Goal: Information Seeking & Learning: Learn about a topic

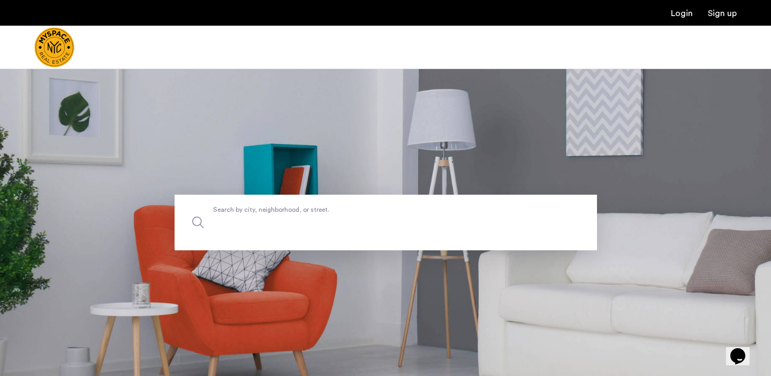
click at [279, 232] on input "Search by city, neighborhood, or street." at bounding box center [386, 223] width 422 height 56
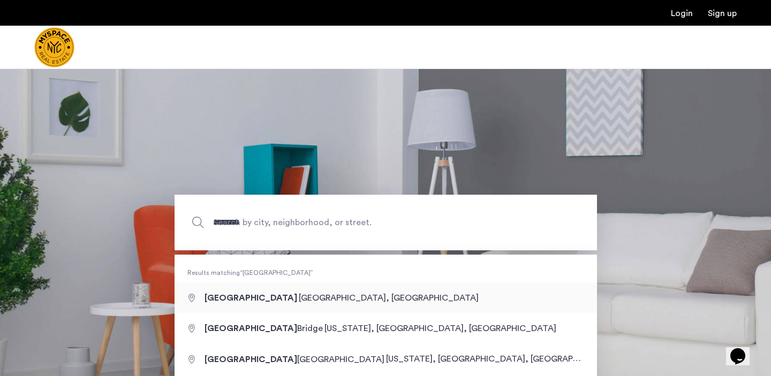
type input "**********"
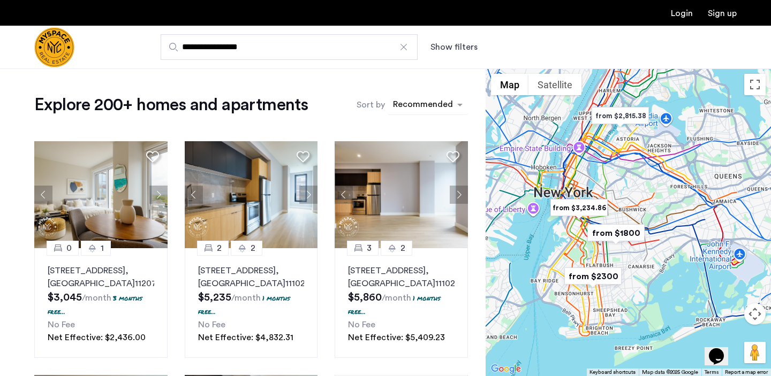
click at [431, 110] on div "sort-apartment" at bounding box center [422, 106] width 63 height 14
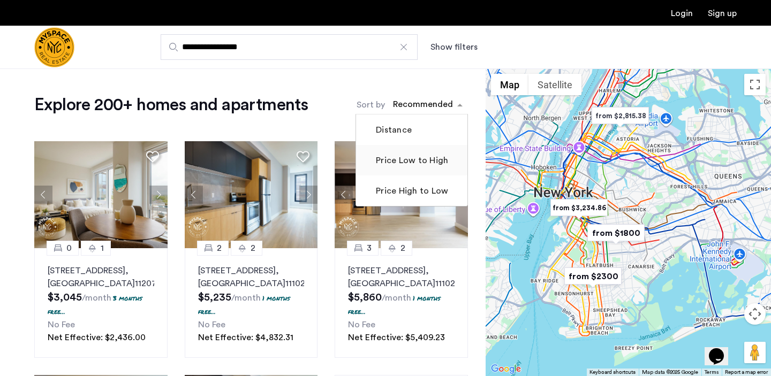
click at [432, 158] on label "Price Low to High" at bounding box center [411, 160] width 74 height 13
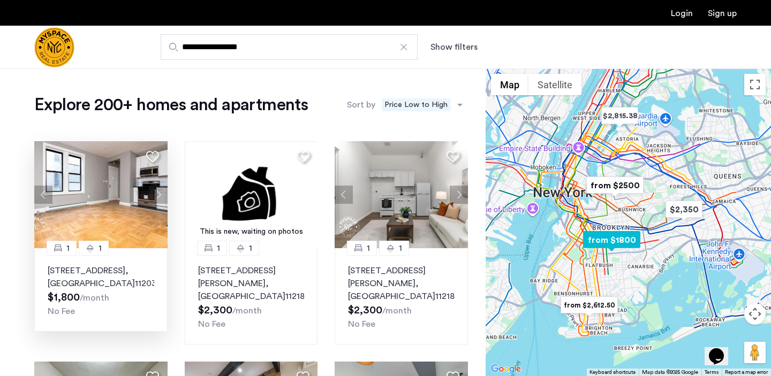
click at [103, 285] on p "92 East 53rd Street, Unit 4H, Brooklyn , NY 11203" at bounding box center [101, 277] width 107 height 26
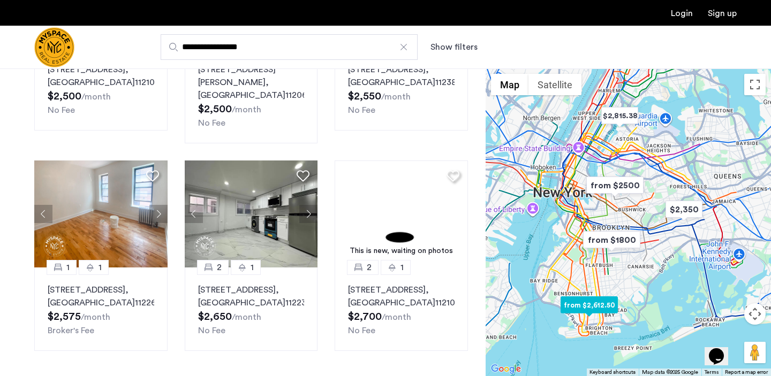
scroll to position [645, 0]
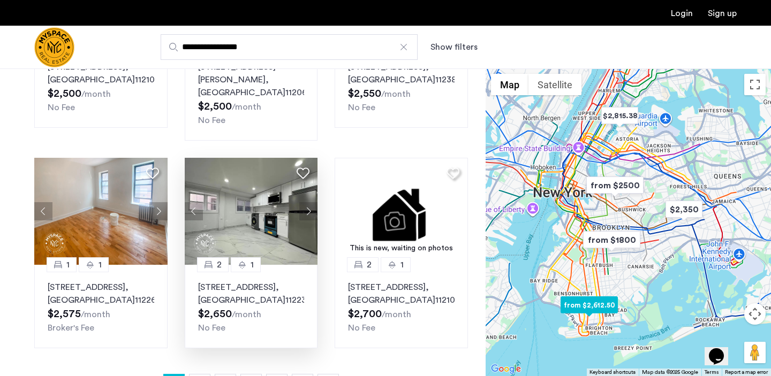
click at [264, 172] on img at bounding box center [251, 211] width 133 height 107
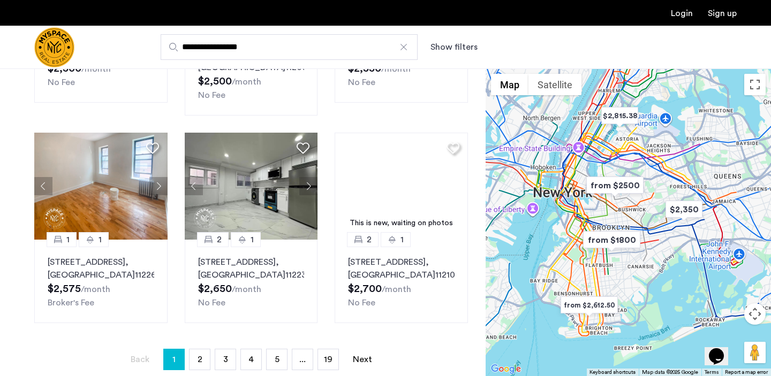
scroll to position [671, 0]
click at [198, 355] on span "2" at bounding box center [200, 359] width 5 height 9
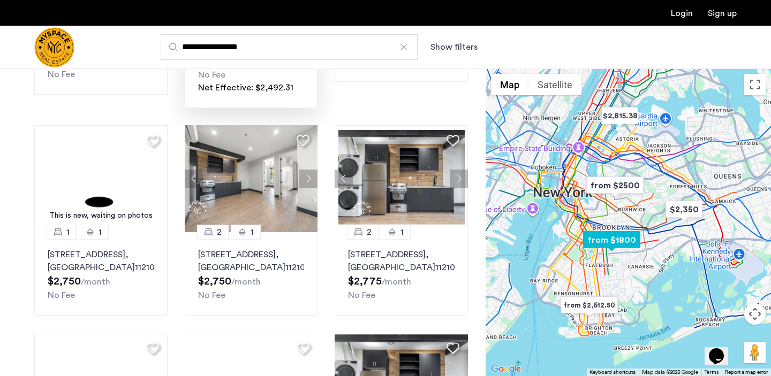
scroll to position [347, 0]
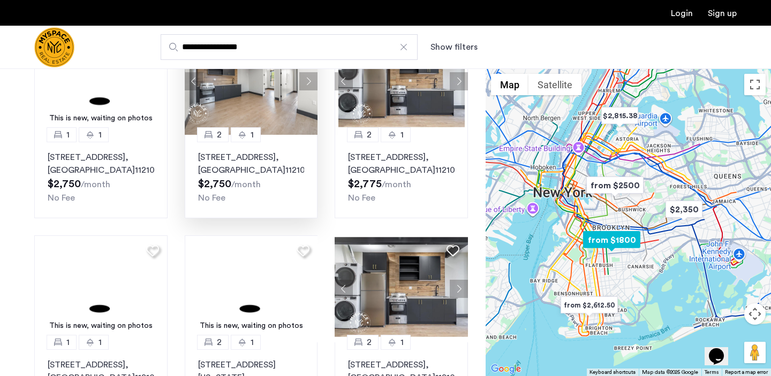
click at [247, 171] on p "1629 Brooklyn Avenue, Unit 3B, Brooklyn , NY 11210" at bounding box center [251, 164] width 107 height 26
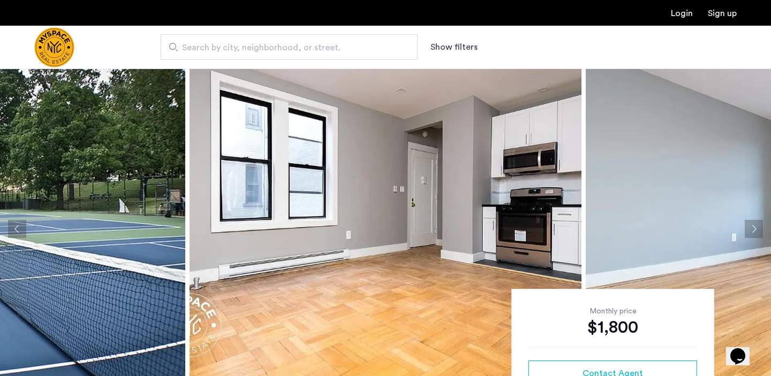
scroll to position [41, 0]
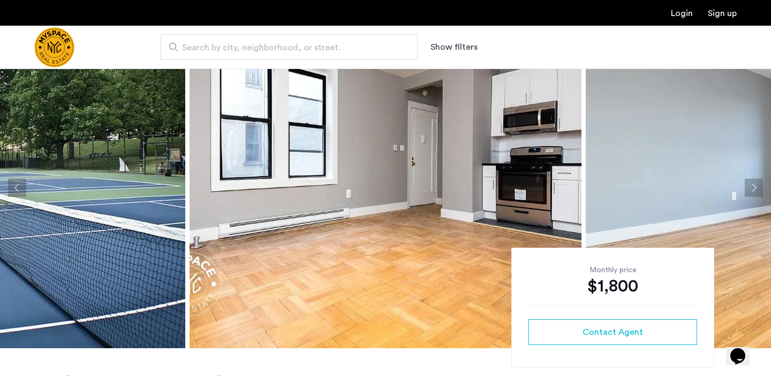
click at [752, 185] on button "Next apartment" at bounding box center [754, 188] width 18 height 18
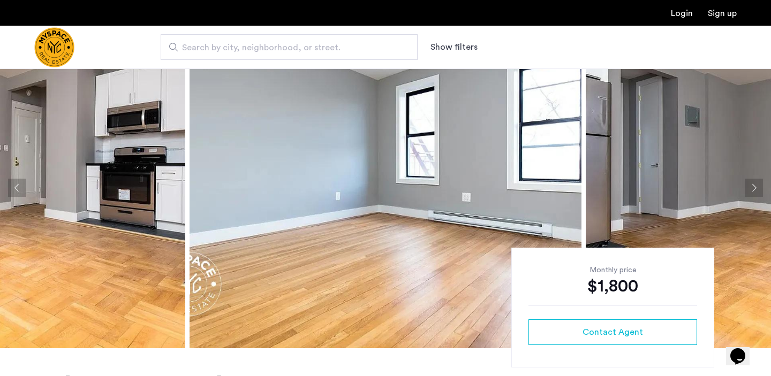
click at [753, 185] on button "Next apartment" at bounding box center [754, 188] width 18 height 18
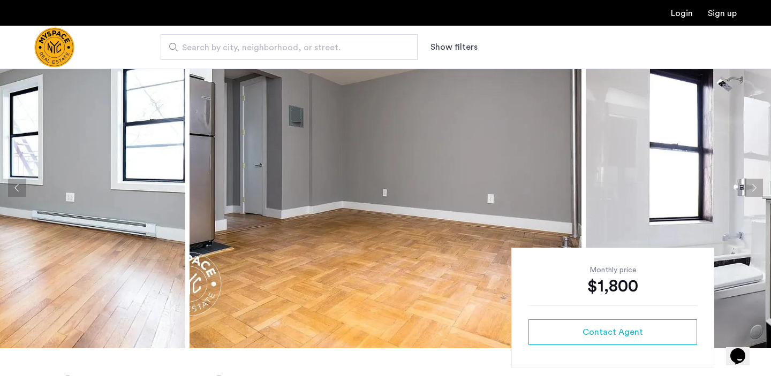
click at [753, 185] on button "Next apartment" at bounding box center [754, 188] width 18 height 18
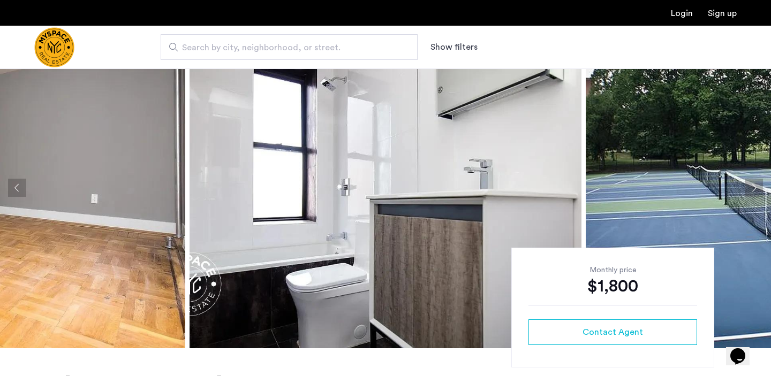
click at [753, 185] on button "Next apartment" at bounding box center [754, 188] width 18 height 18
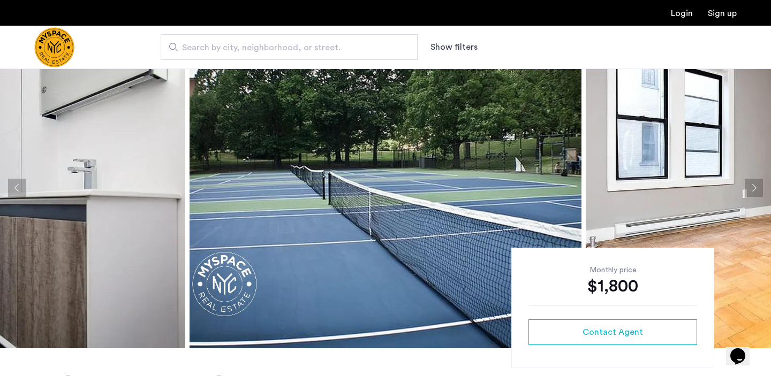
click at [753, 185] on button "Next apartment" at bounding box center [754, 188] width 18 height 18
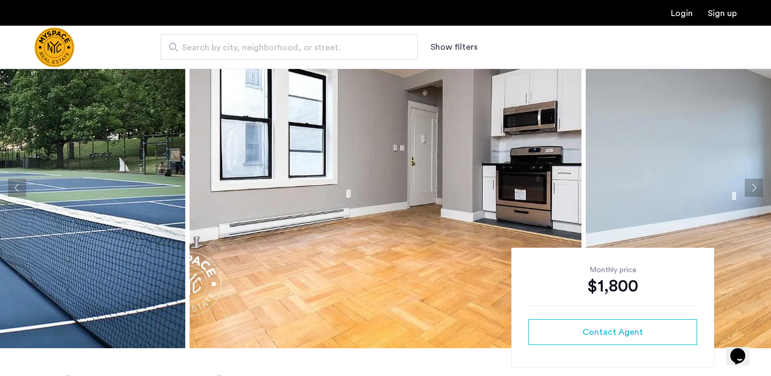
click at [753, 185] on button "Next apartment" at bounding box center [754, 188] width 18 height 18
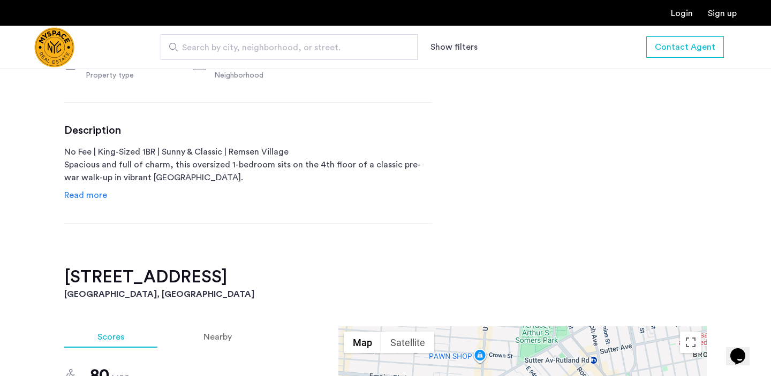
scroll to position [480, 0]
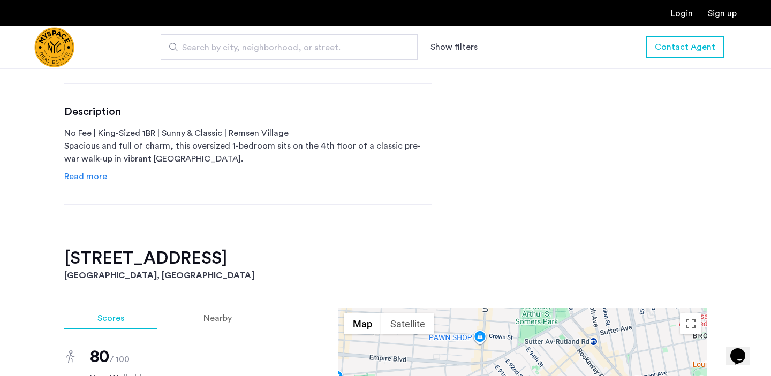
click at [85, 175] on span "Read more" at bounding box center [85, 176] width 43 height 9
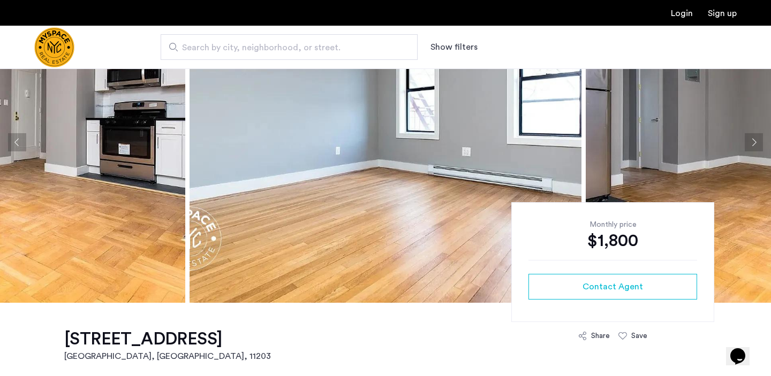
scroll to position [60, 0]
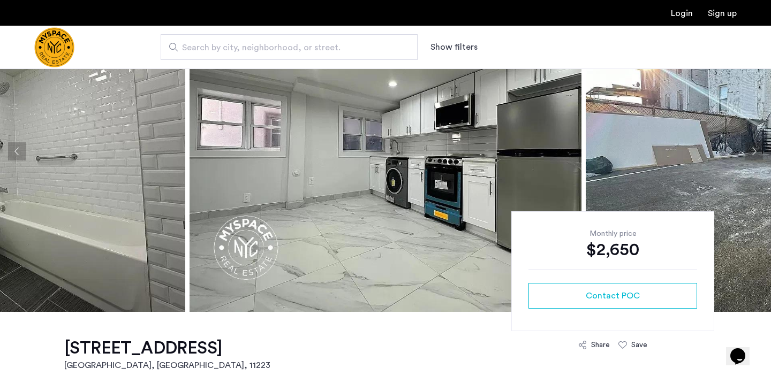
scroll to position [47, 0]
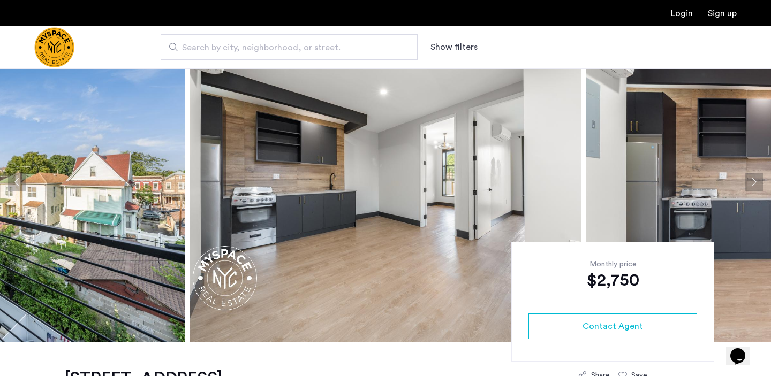
scroll to position [46, 0]
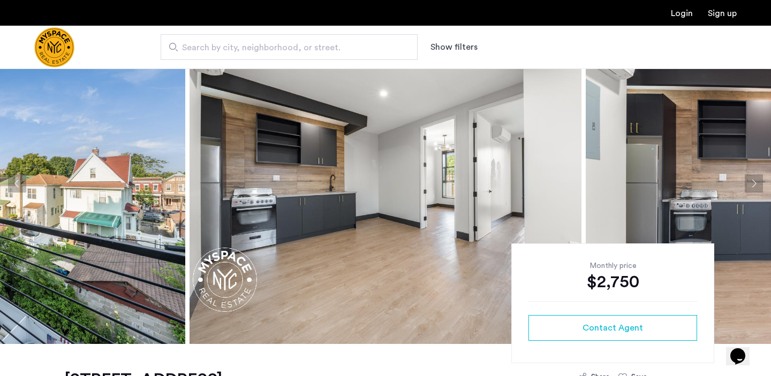
click at [759, 178] on button "Next apartment" at bounding box center [754, 184] width 18 height 18
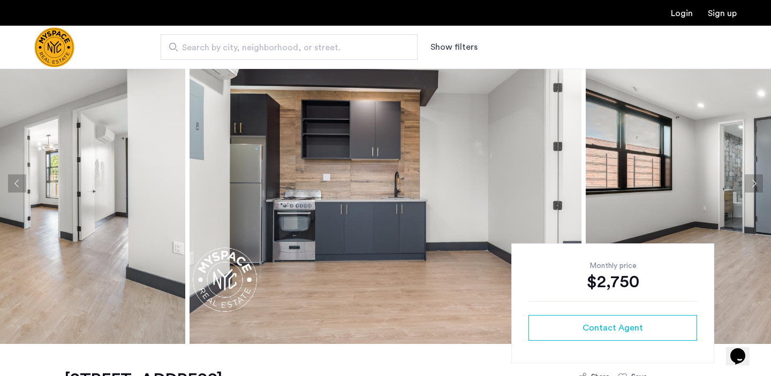
click at [759, 178] on button "Next apartment" at bounding box center [754, 184] width 18 height 18
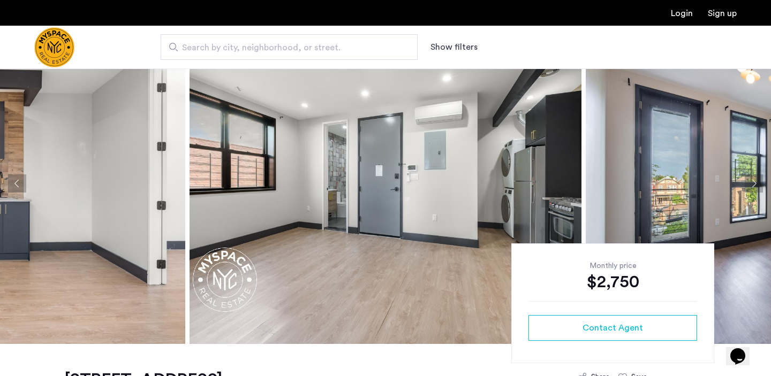
click at [22, 180] on button "Previous apartment" at bounding box center [17, 184] width 18 height 18
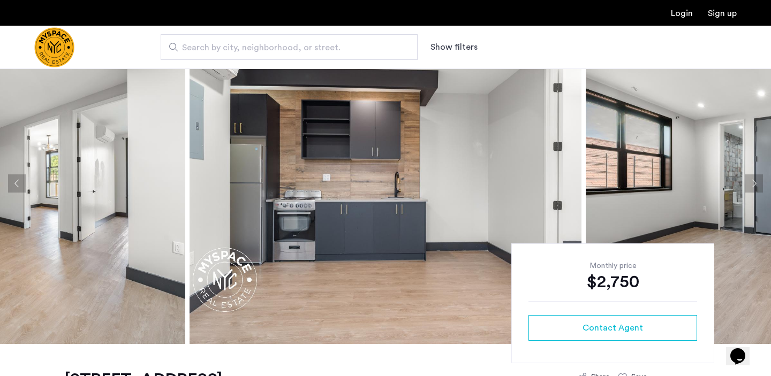
click at [760, 178] on button "Next apartment" at bounding box center [754, 184] width 18 height 18
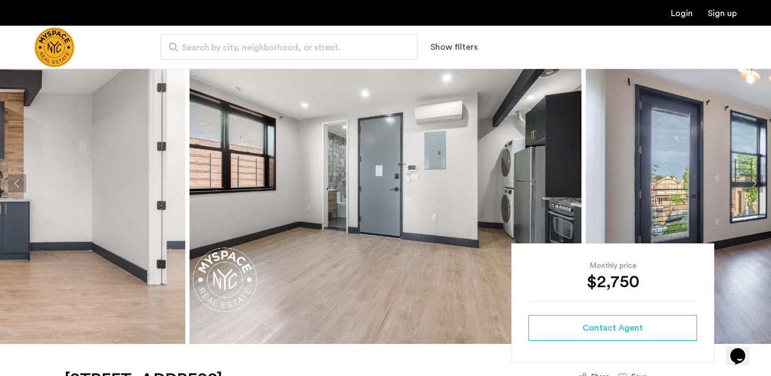
click at [760, 178] on button "Next apartment" at bounding box center [754, 184] width 18 height 18
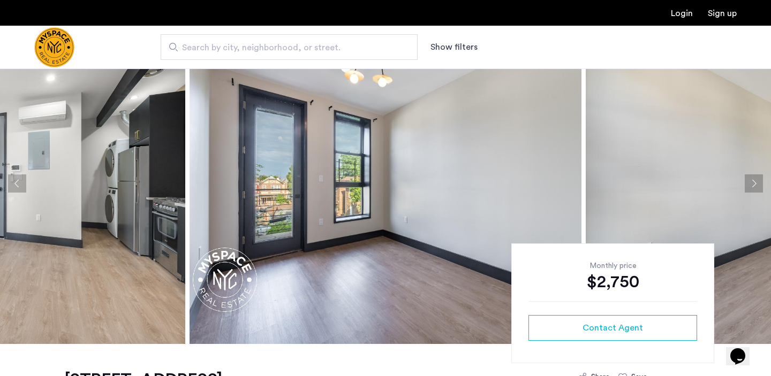
click at [760, 178] on button "Next apartment" at bounding box center [754, 184] width 18 height 18
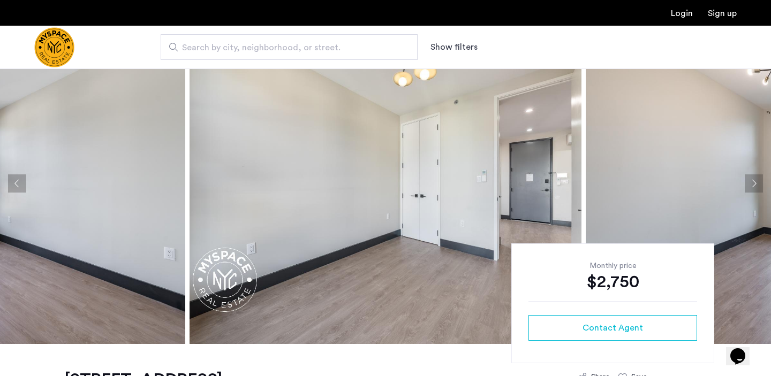
click at [760, 178] on button "Next apartment" at bounding box center [754, 184] width 18 height 18
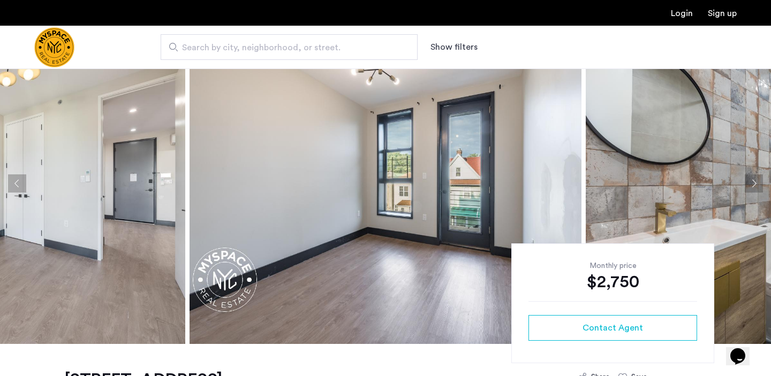
click at [760, 178] on button "Next apartment" at bounding box center [754, 184] width 18 height 18
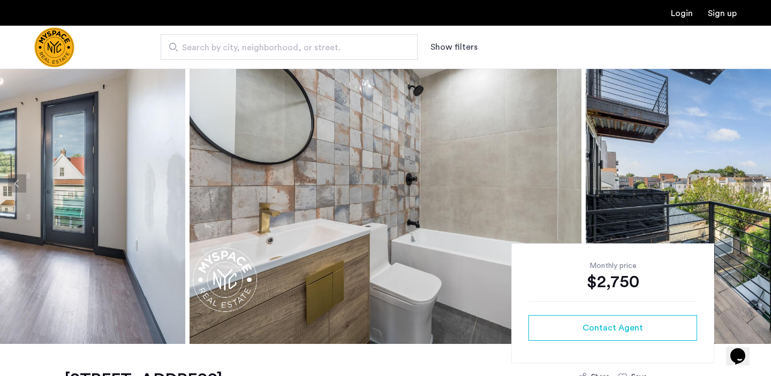
click at [760, 178] on button "Next apartment" at bounding box center [754, 184] width 18 height 18
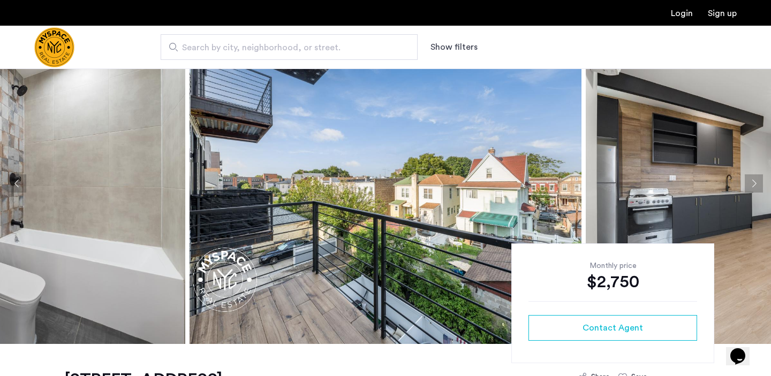
click at [760, 178] on button "Next apartment" at bounding box center [754, 184] width 18 height 18
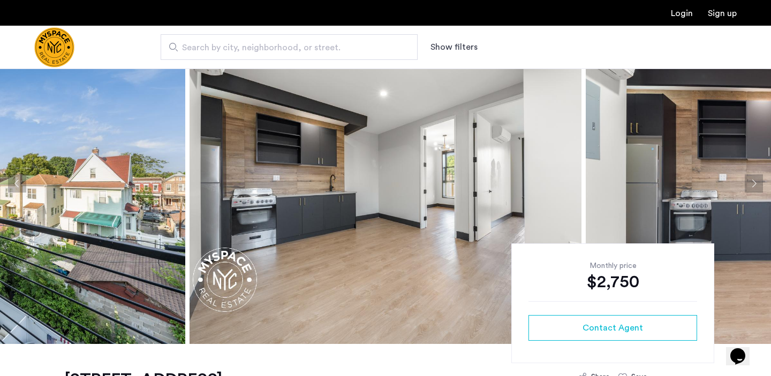
click at [760, 178] on button "Next apartment" at bounding box center [754, 184] width 18 height 18
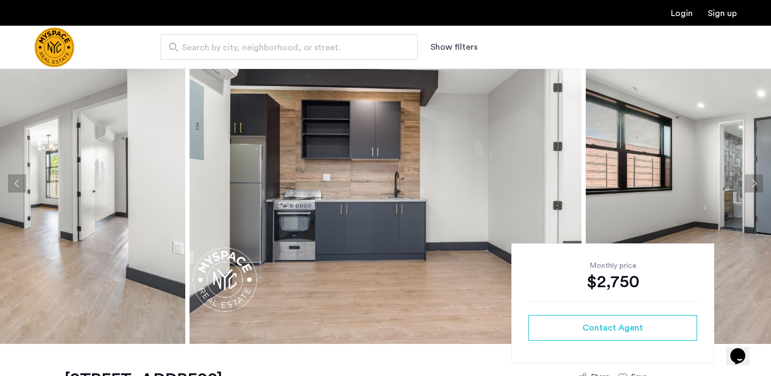
click at [760, 178] on button "Next apartment" at bounding box center [754, 184] width 18 height 18
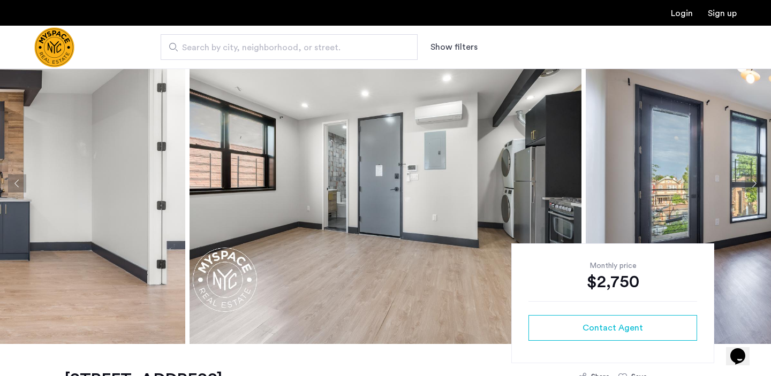
click at [760, 178] on button "Next apartment" at bounding box center [754, 184] width 18 height 18
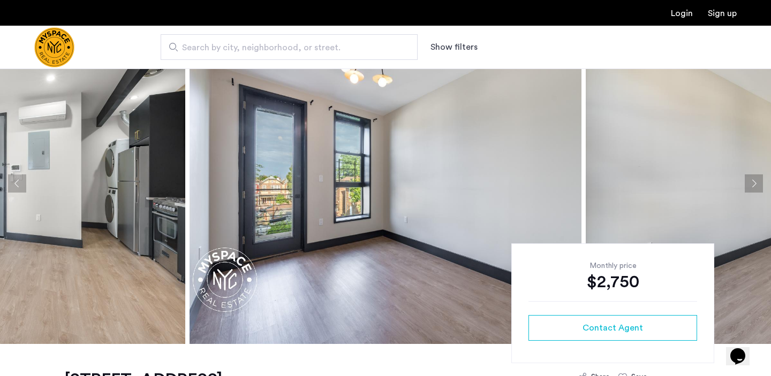
click at [760, 178] on button "Next apartment" at bounding box center [754, 184] width 18 height 18
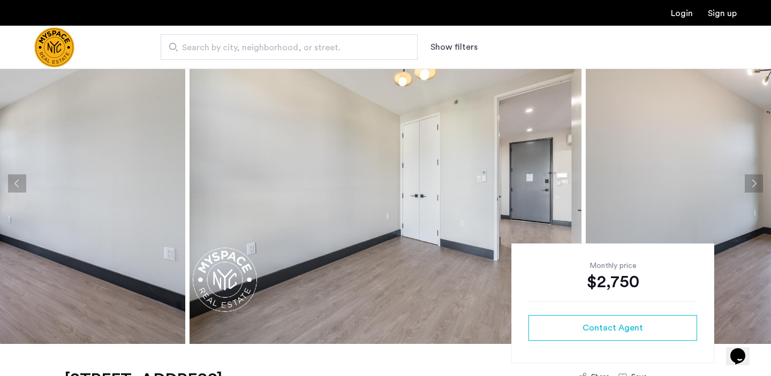
click at [760, 178] on button "Next apartment" at bounding box center [754, 184] width 18 height 18
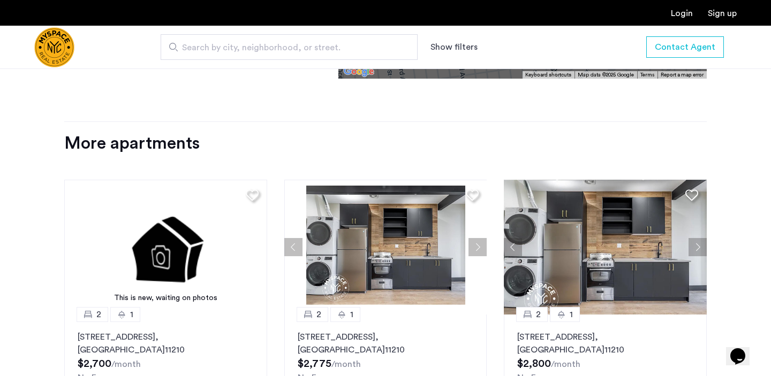
scroll to position [971, 0]
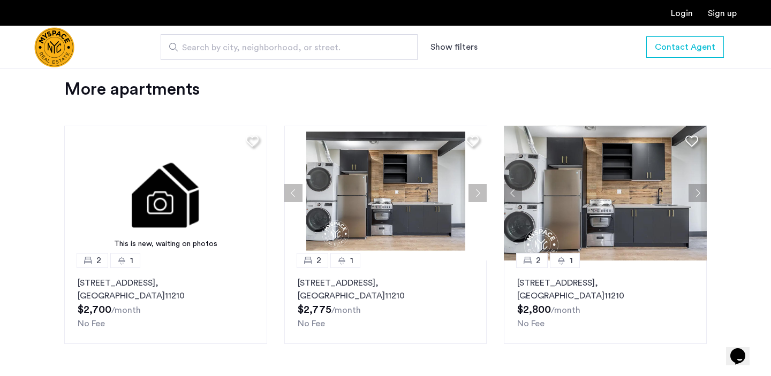
click at [398, 219] on img at bounding box center [385, 193] width 203 height 135
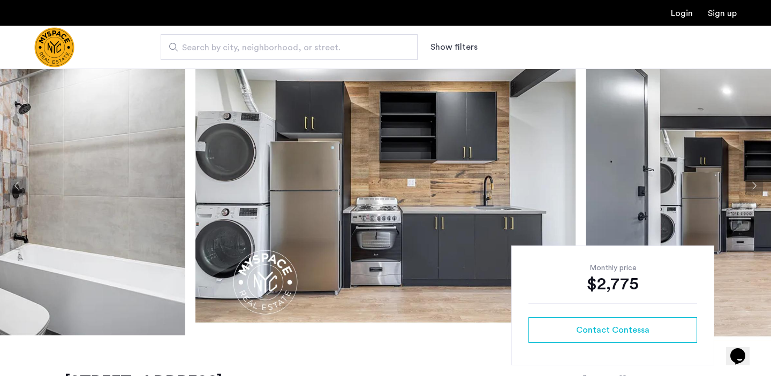
scroll to position [34, 0]
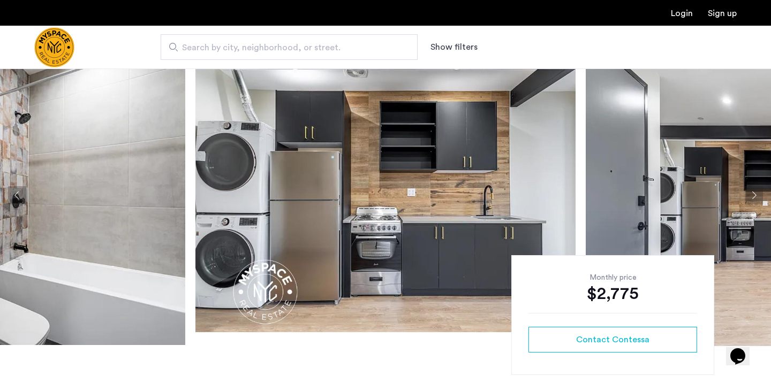
click at [755, 196] on button "Next apartment" at bounding box center [754, 195] width 18 height 18
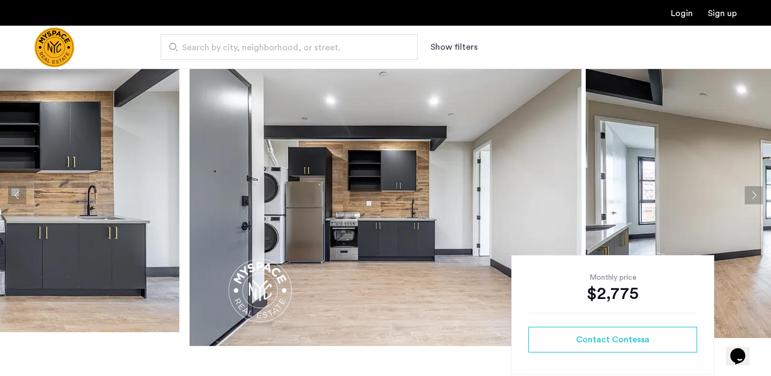
click at [755, 196] on button "Next apartment" at bounding box center [754, 195] width 18 height 18
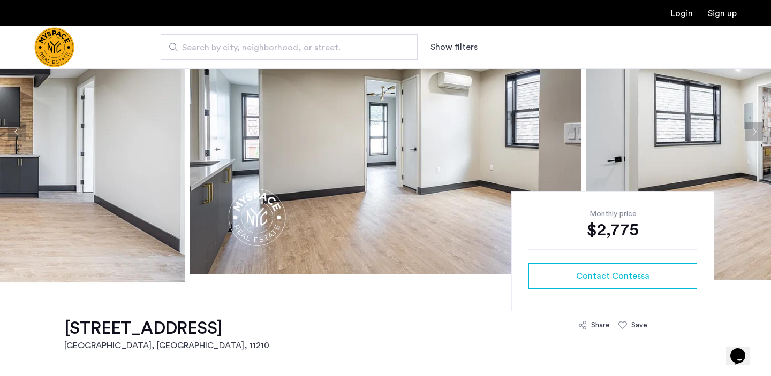
scroll to position [92, 0]
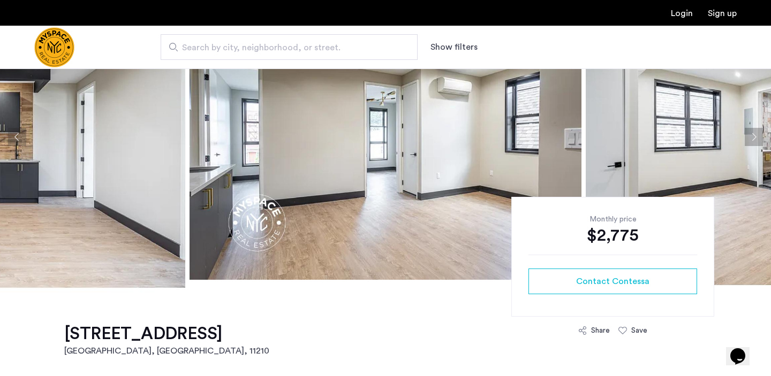
click at [756, 134] on button "Next apartment" at bounding box center [754, 137] width 18 height 18
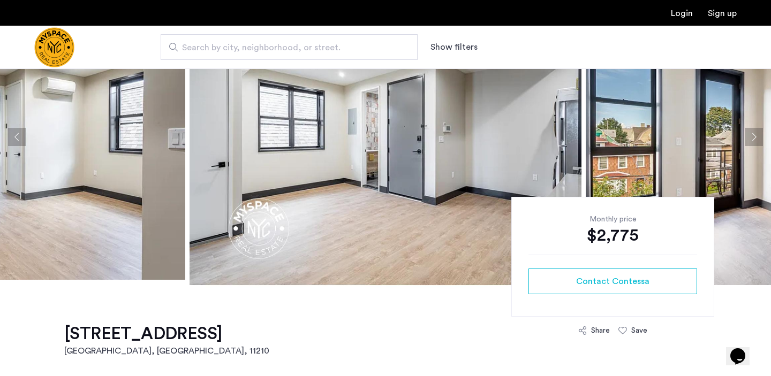
click at [756, 134] on button "Next apartment" at bounding box center [754, 137] width 18 height 18
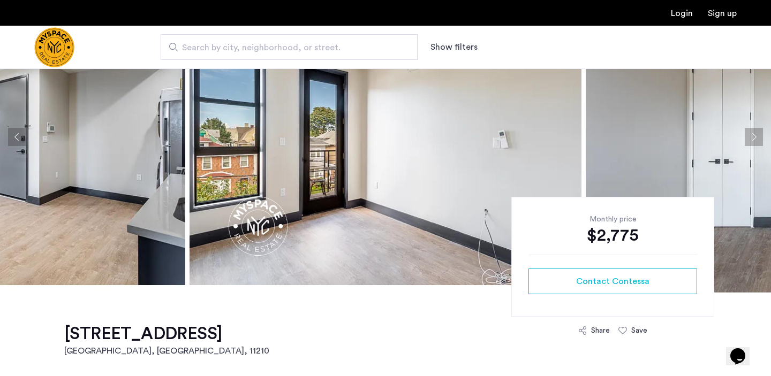
click at [756, 134] on button "Next apartment" at bounding box center [754, 137] width 18 height 18
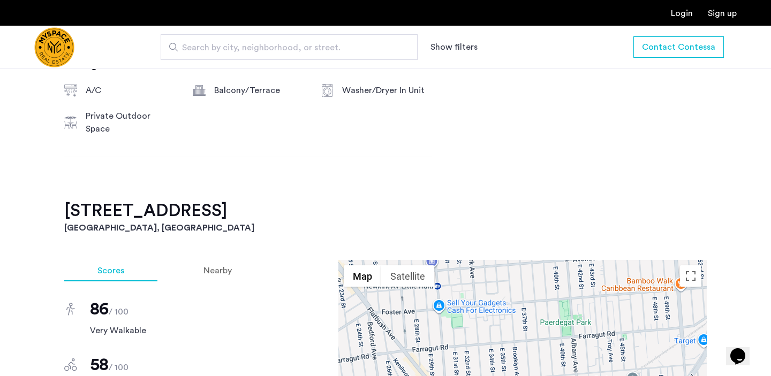
scroll to position [642, 0]
